Goal: Check status: Check status

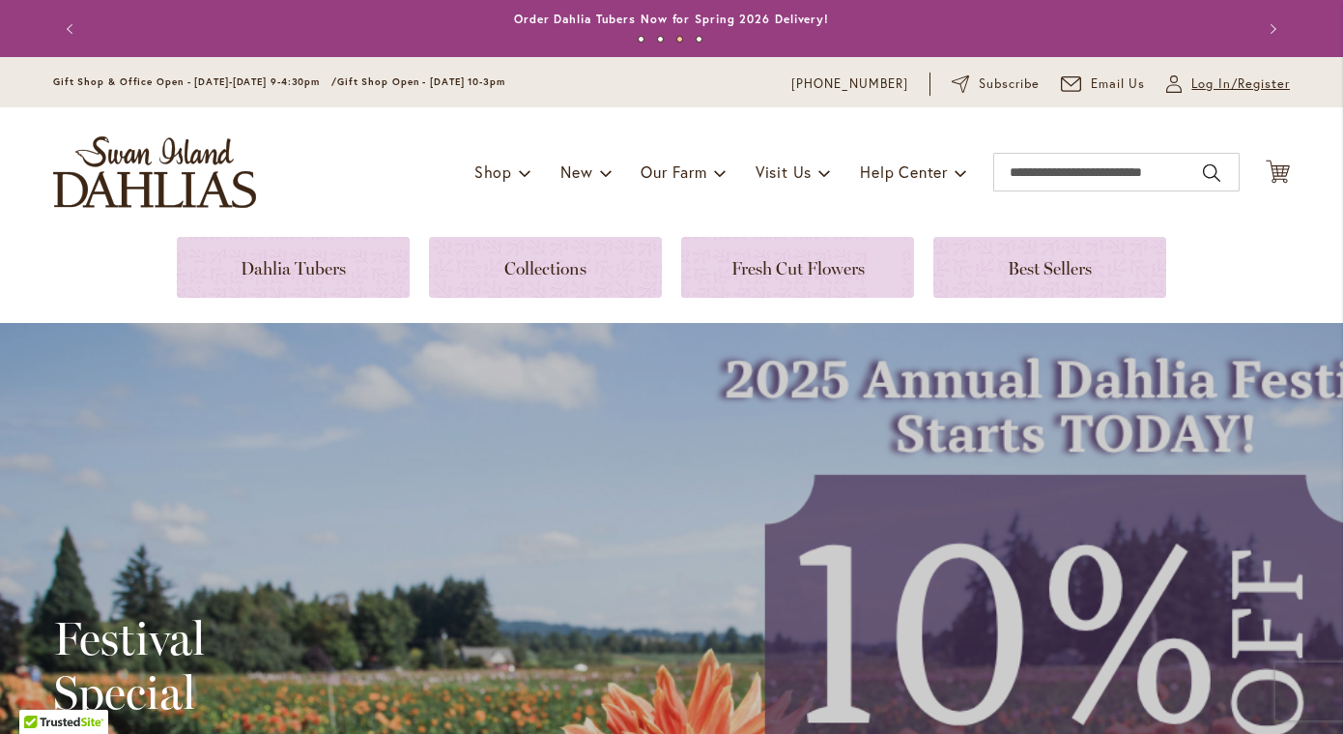
click at [1238, 83] on span "Log In/Register" at bounding box center [1241, 83] width 99 height 19
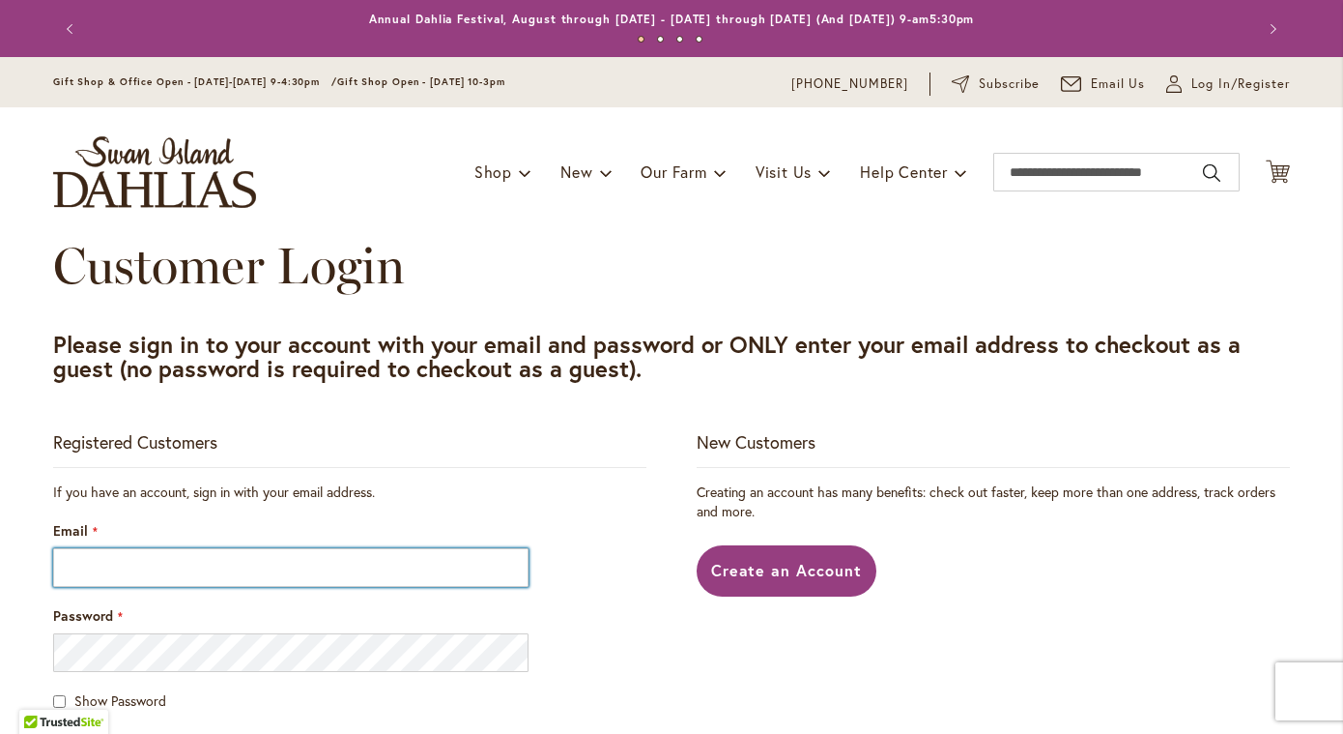
click at [213, 562] on input "Email" at bounding box center [291, 567] width 476 height 39
type input "**********"
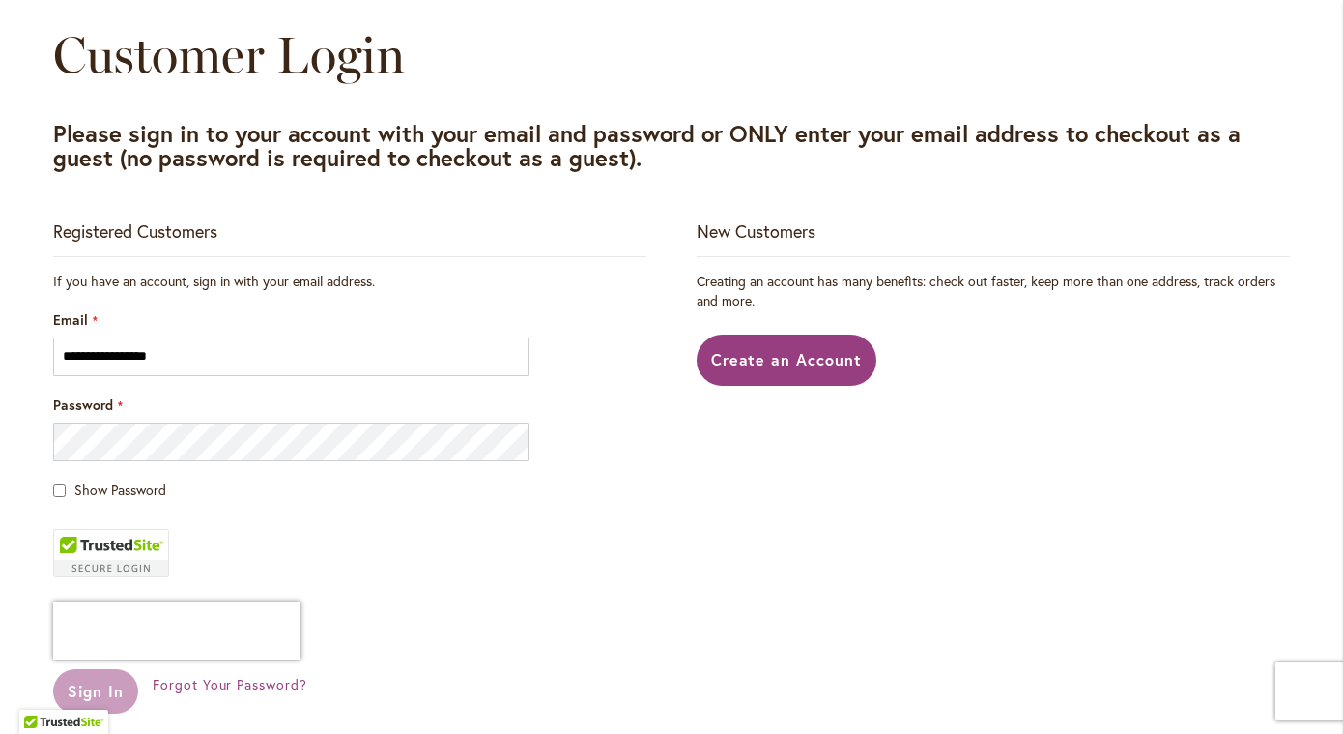
scroll to position [242, 0]
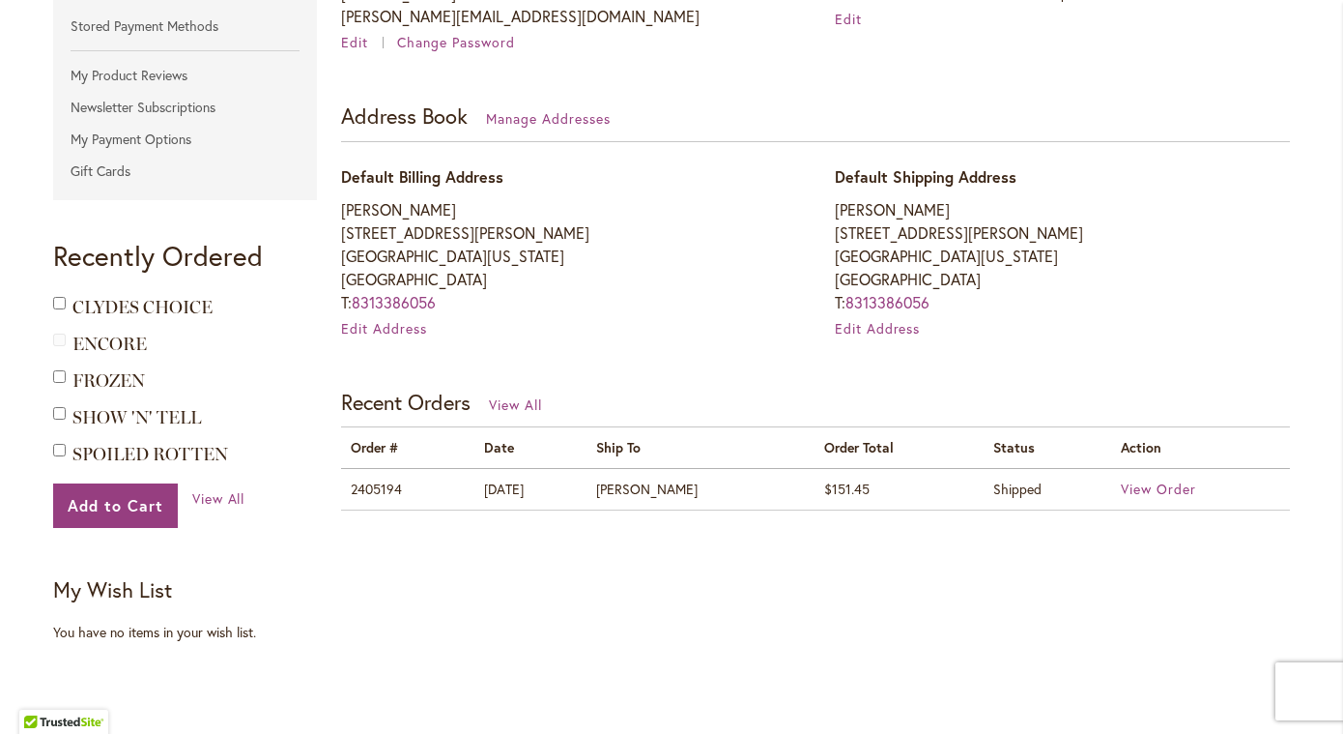
scroll to position [471, 0]
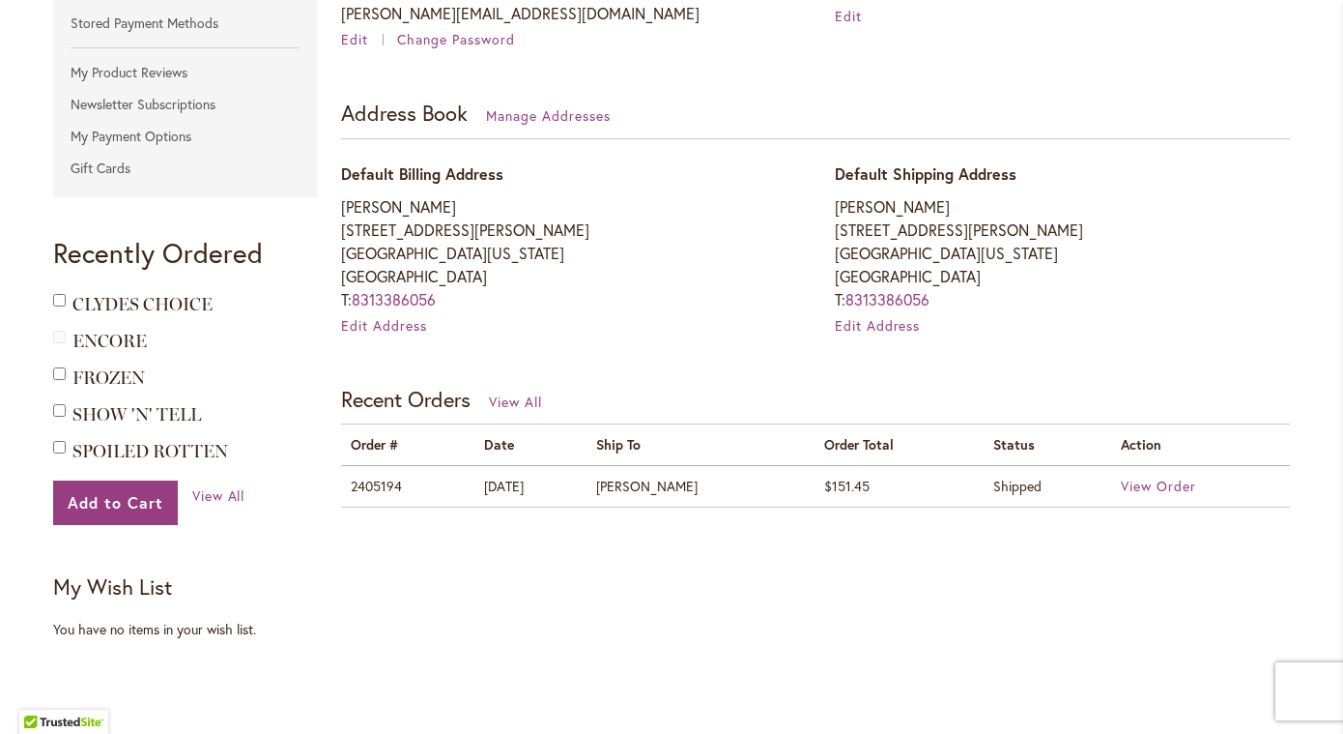
click at [377, 484] on td "2405194" at bounding box center [407, 486] width 133 height 42
click at [380, 487] on td "2405194" at bounding box center [407, 486] width 133 height 42
click at [1139, 486] on span "View Order" at bounding box center [1158, 485] width 75 height 18
